Goal: Task Accomplishment & Management: Manage account settings

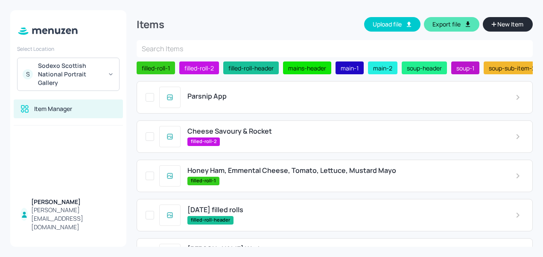
click at [213, 98] on span "Parsnip App" at bounding box center [207, 96] width 39 height 8
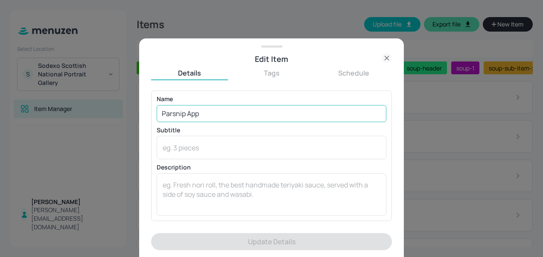
click at [210, 114] on input "Parsnip App" at bounding box center [272, 113] width 230 height 17
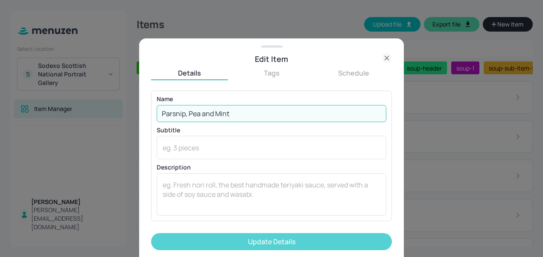
type input "Parsnip, Pea and Mint"
click at [263, 240] on button "Update Details" at bounding box center [271, 241] width 241 height 17
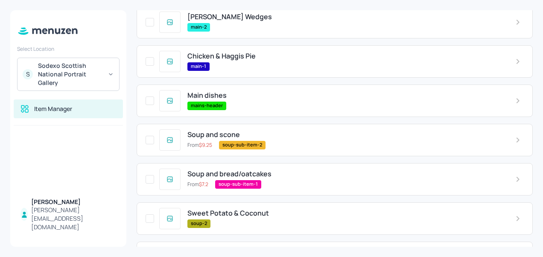
scroll to position [305, 0]
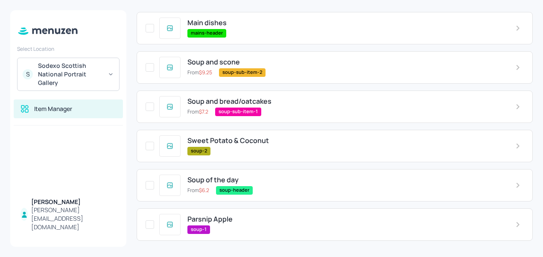
click at [222, 217] on span "Parsnip Apple" at bounding box center [210, 219] width 45 height 8
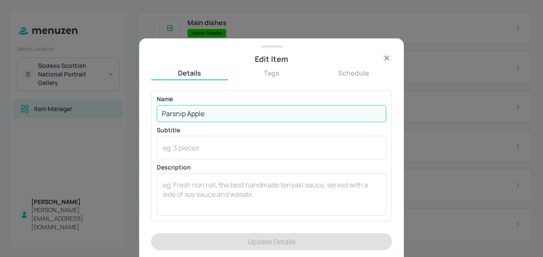
click at [218, 118] on input "Parsnip Apple" at bounding box center [272, 113] width 230 height 17
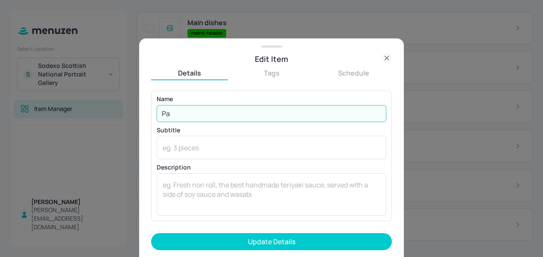
type input "P"
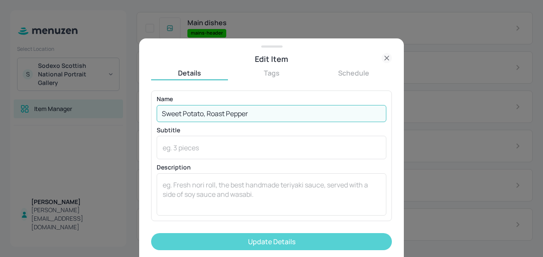
type input "Sweet Potato, Roast Pepper"
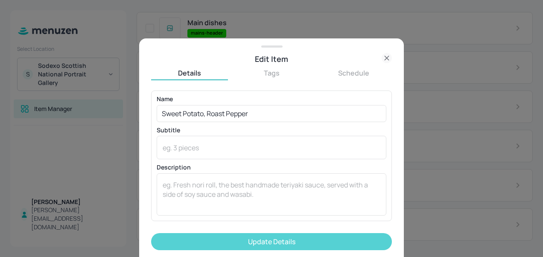
click at [283, 238] on button "Update Details" at bounding box center [271, 241] width 241 height 17
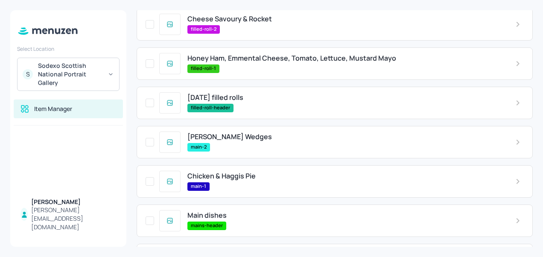
scroll to position [113, 0]
click at [242, 177] on span "Chicken & Haggis Pie" at bounding box center [222, 176] width 68 height 8
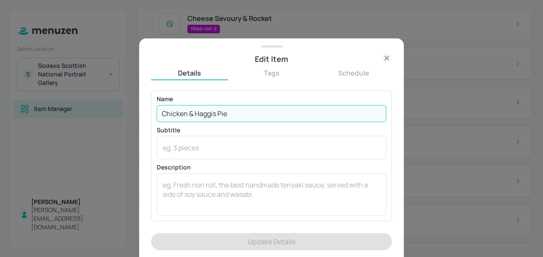
click at [254, 120] on input "Chicken & Haggis Pie" at bounding box center [272, 113] width 230 height 17
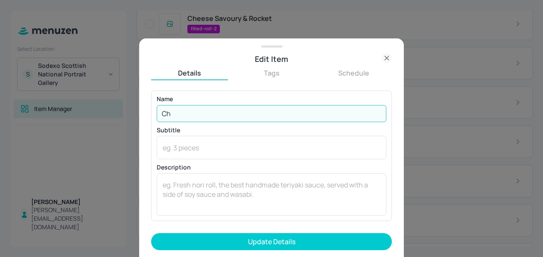
type input "C"
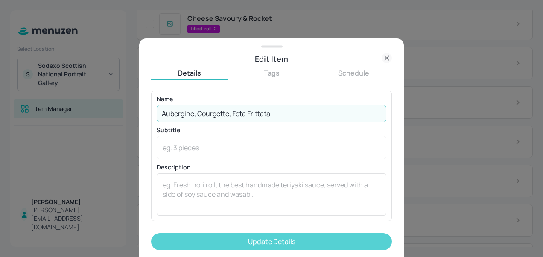
type input "Aubergine, Courgette, Feta Frittata"
click at [320, 242] on button "Update Details" at bounding box center [271, 241] width 241 height 17
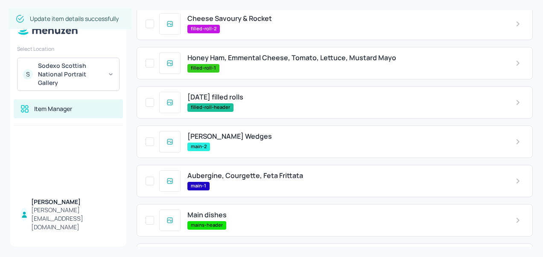
click at [239, 134] on span "[PERSON_NAME] Wedges" at bounding box center [230, 136] width 85 height 8
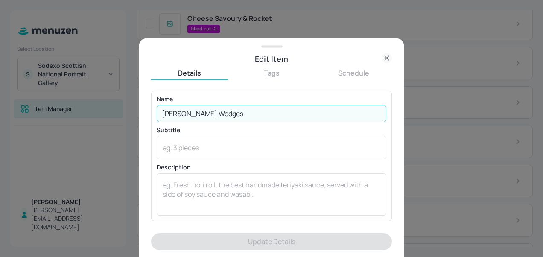
drag, startPoint x: 250, startPoint y: 117, endPoint x: 71, endPoint y: 120, distance: 179.0
click at [71, 120] on div "Edit Item Details Tags Schedule Name [PERSON_NAME] Wedges ​ Subtitle x ​ Descri…" at bounding box center [271, 128] width 543 height 257
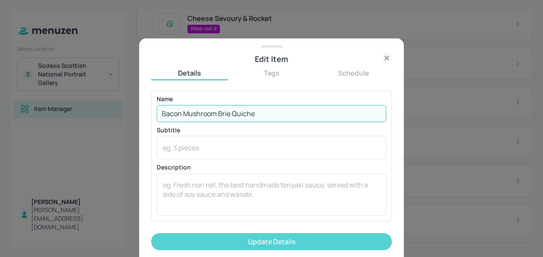
type input "Bacon Mushroom Brie Quiche"
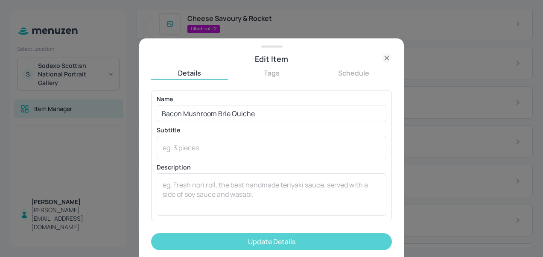
click at [255, 243] on button "Update Details" at bounding box center [271, 241] width 241 height 17
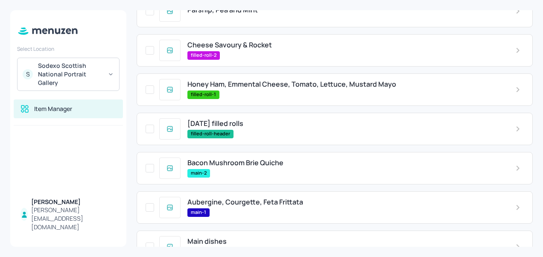
scroll to position [76, 0]
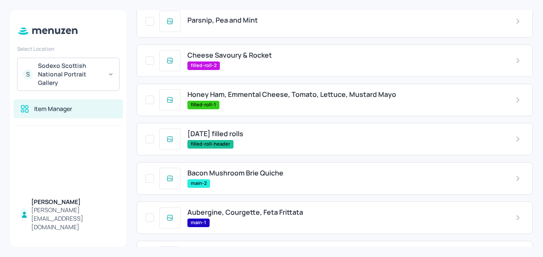
click at [245, 58] on span "Cheese Savoury & Rocket" at bounding box center [230, 55] width 85 height 8
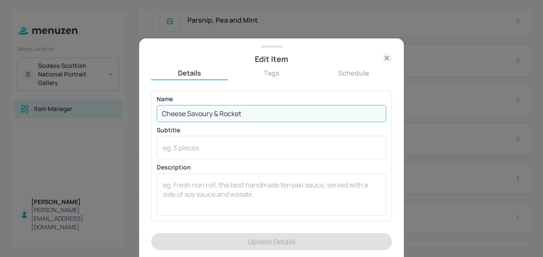
click at [258, 113] on input "Cheese Savoury & Rocket" at bounding box center [272, 113] width 230 height 17
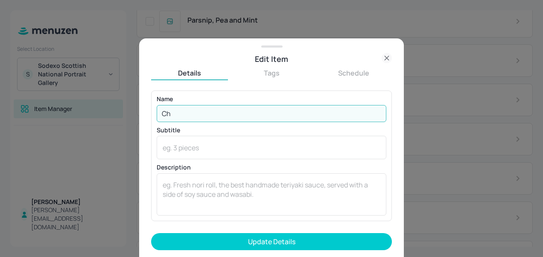
type input "C"
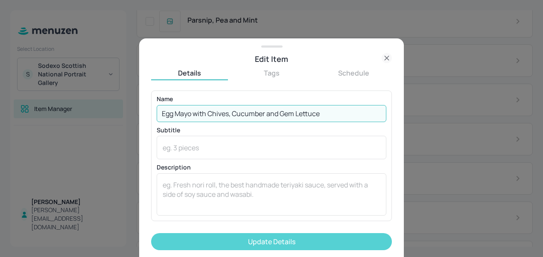
type input "Egg Mayo with Chives, Cucumber and Gem Lettuce"
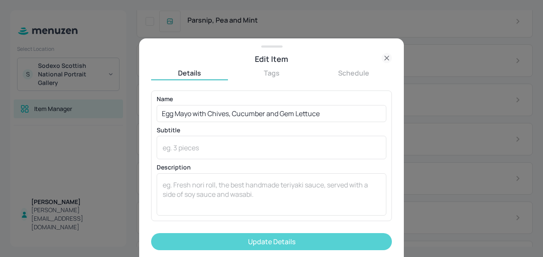
click at [300, 242] on button "Update Details" at bounding box center [271, 241] width 241 height 17
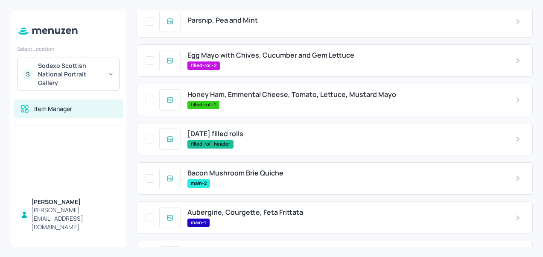
scroll to position [47, 0]
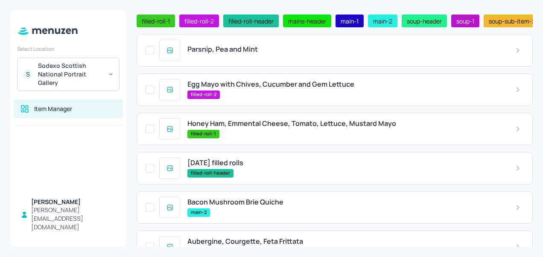
click at [283, 131] on div "Honey Ham, Emmental Cheese, Tomato, Lettuce, Mustard Mayo filled-roll-1" at bounding box center [345, 129] width 328 height 18
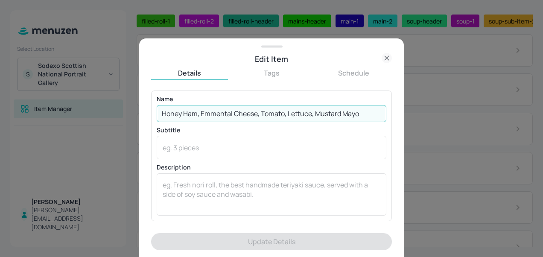
drag, startPoint x: 370, startPoint y: 115, endPoint x: 129, endPoint y: 84, distance: 243.8
click at [129, 84] on div "Edit Item Details Tags Schedule Name Honey Ham, Emmental Cheese, Tomato, Lettuc…" at bounding box center [271, 128] width 543 height 257
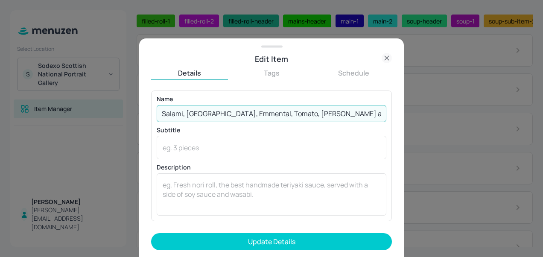
drag, startPoint x: 226, startPoint y: 111, endPoint x: 214, endPoint y: 111, distance: 12.0
click at [214, 111] on input "Salami, [GEOGRAPHIC_DATA], Emmental, Tomato, [PERSON_NAME] and Rocket" at bounding box center [272, 113] width 230 height 17
click at [234, 112] on input "Salami, [GEOGRAPHIC_DATA], Emmental, Tomato, [PERSON_NAME] and Rocket" at bounding box center [272, 113] width 230 height 17
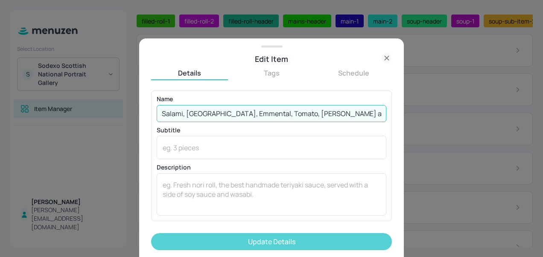
type input "Salami, [GEOGRAPHIC_DATA], Emmental, Tomato, [PERSON_NAME] and Rocket"
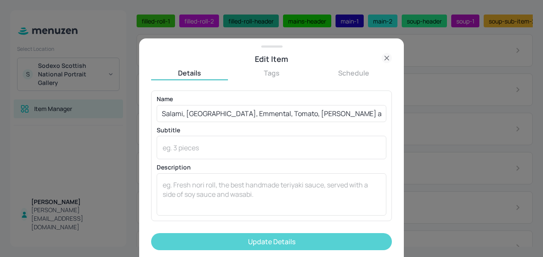
click at [245, 247] on button "Update Details" at bounding box center [271, 241] width 241 height 17
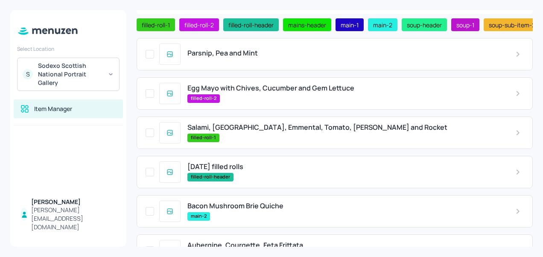
scroll to position [0, 0]
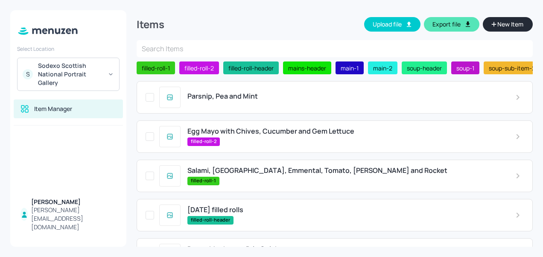
click at [239, 90] on div "Parsnip, Pea and Mint" at bounding box center [335, 97] width 396 height 32
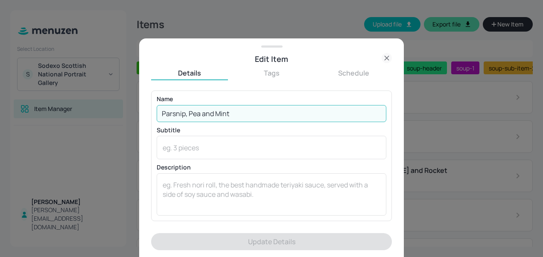
drag, startPoint x: 246, startPoint y: 110, endPoint x: 134, endPoint y: 104, distance: 112.1
click at [134, 104] on div "Edit Item Details Tags Schedule Name [PERSON_NAME], Pea and Mint ​ Subtitle x ​…" at bounding box center [271, 128] width 543 height 257
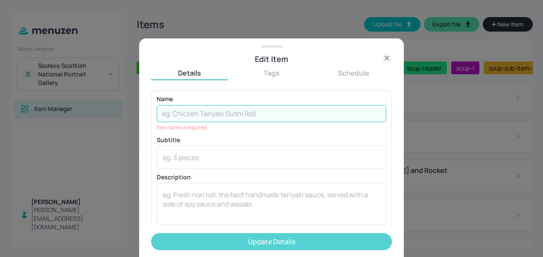
click at [287, 244] on button "Update Details" at bounding box center [271, 241] width 241 height 17
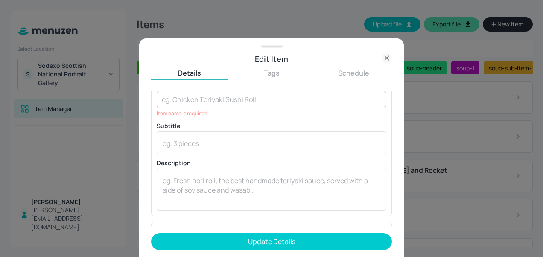
drag, startPoint x: 287, startPoint y: 244, endPoint x: 355, endPoint y: 42, distance: 213.7
click at [355, 42] on div "Edit Item Details Tags Schedule Name ​ Item name is required. Subtitle x ​ Desc…" at bounding box center [271, 147] width 265 height 219
click at [384, 61] on icon at bounding box center [387, 58] width 10 height 10
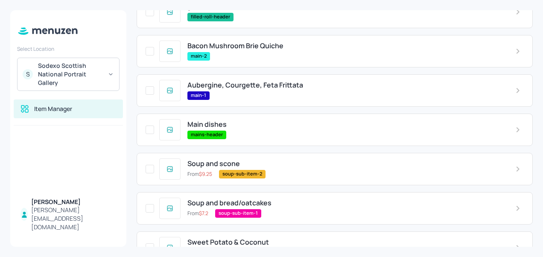
scroll to position [204, 0]
click at [35, 159] on div at bounding box center [68, 159] width 116 height 67
